Goal: Check status

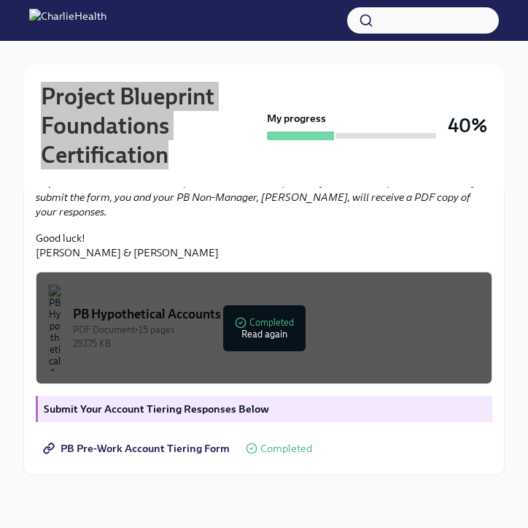
scroll to position [471, 0]
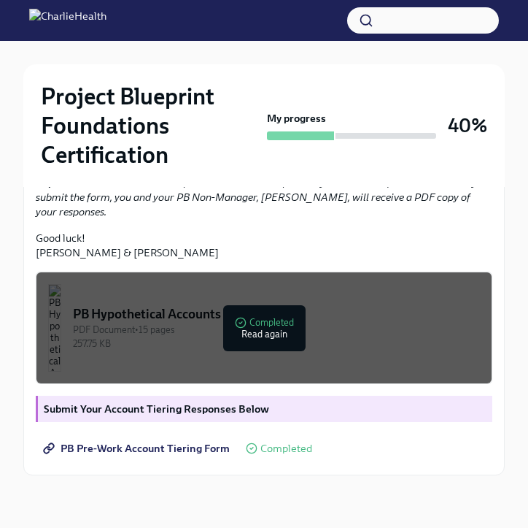
click at [263, 449] on span "Completed" at bounding box center [286, 448] width 52 height 11
click at [157, 449] on span "PB Pre-Work Account Tiering Form" at bounding box center [138, 448] width 184 height 15
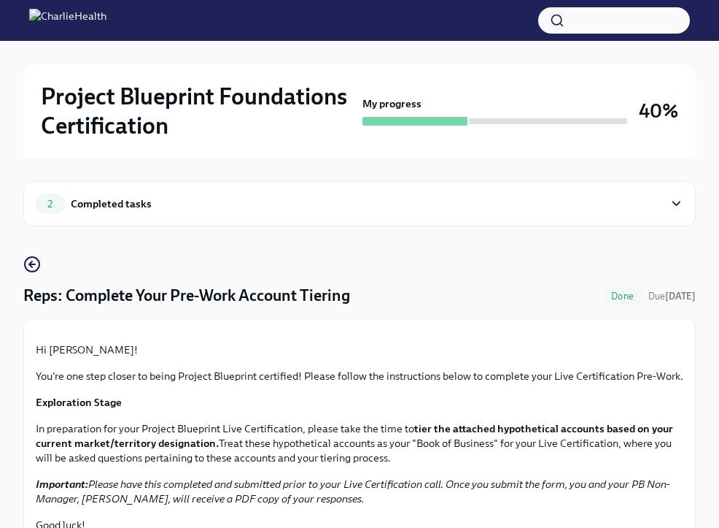
click at [528, 199] on div "2 Completed tasks" at bounding box center [350, 203] width 628 height 20
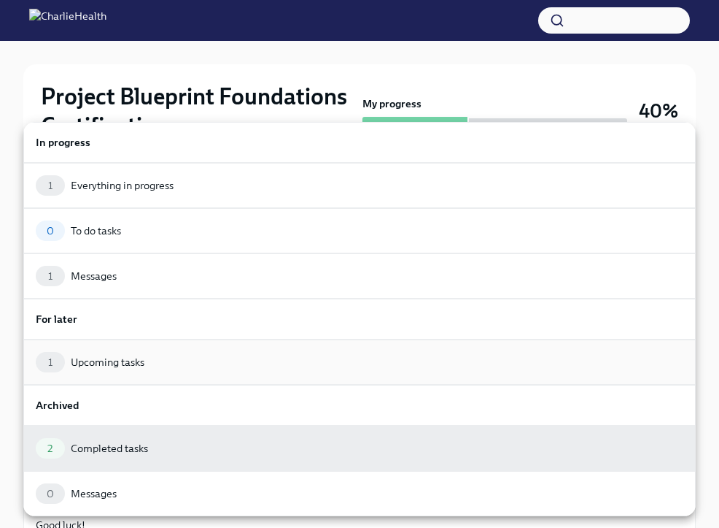
click at [124, 346] on div "1 Upcoming tasks" at bounding box center [359, 361] width 673 height 45
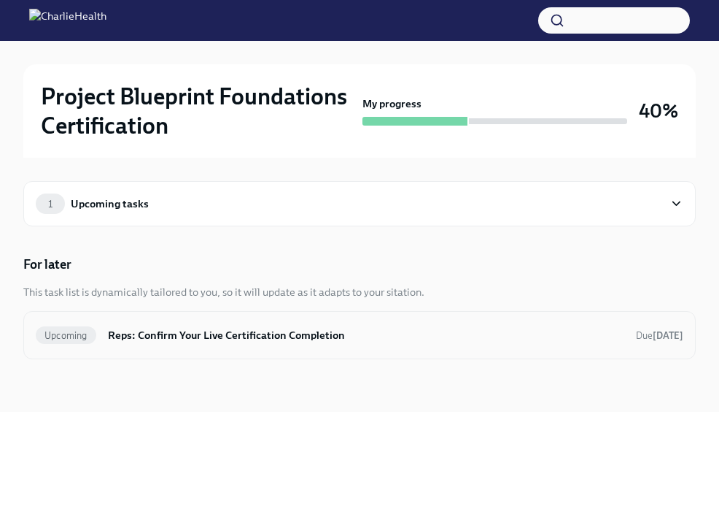
click at [209, 342] on h6 "Reps: Confirm Your Live Certification Completion" at bounding box center [366, 335] width 517 height 16
